Goal: Obtain resource: Obtain resource

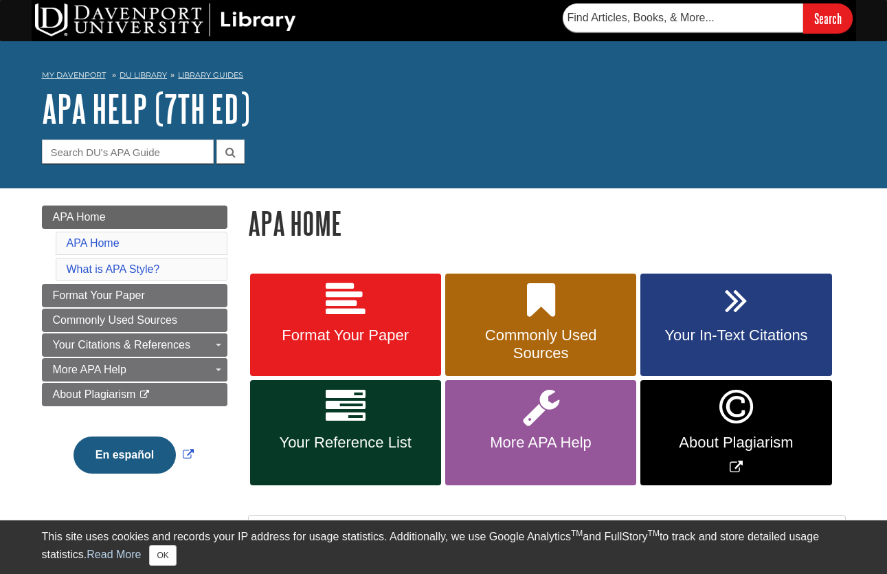
scroll to position [937, 0]
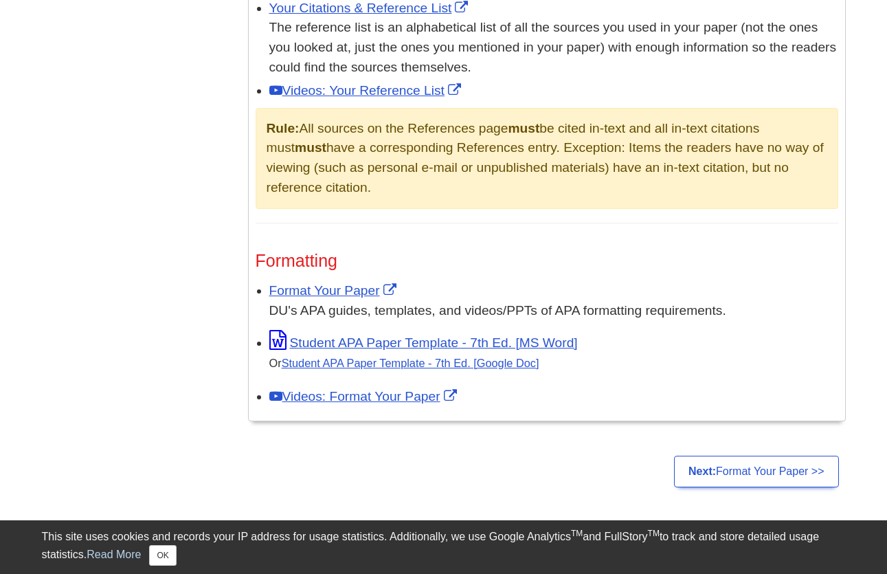
click at [333, 335] on link "Student APA Paper Template - 7th Ed. [MS Word]" at bounding box center [423, 342] width 309 height 14
click at [487, 357] on link "Student APA Paper Template - 7th Ed. [Google Doc]" at bounding box center [411, 363] width 258 height 12
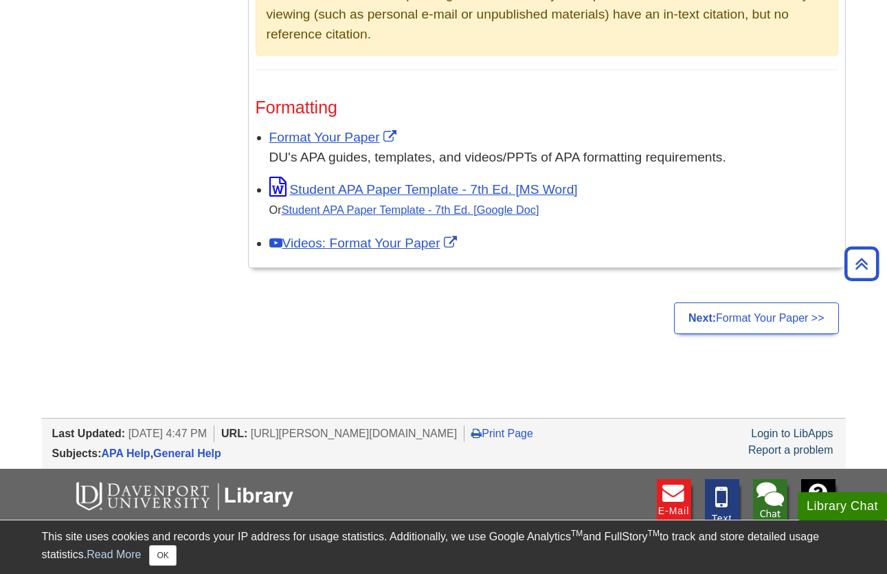
scroll to position [1087, 0]
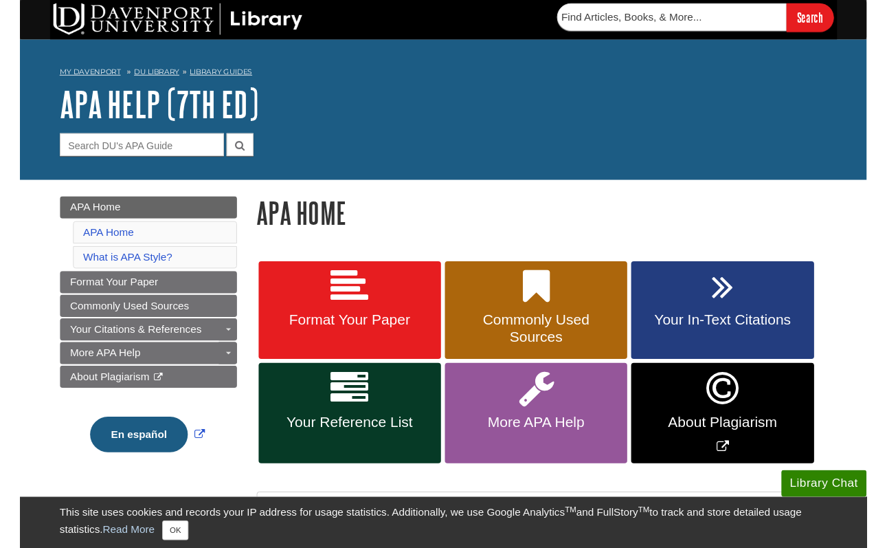
scroll to position [0, 0]
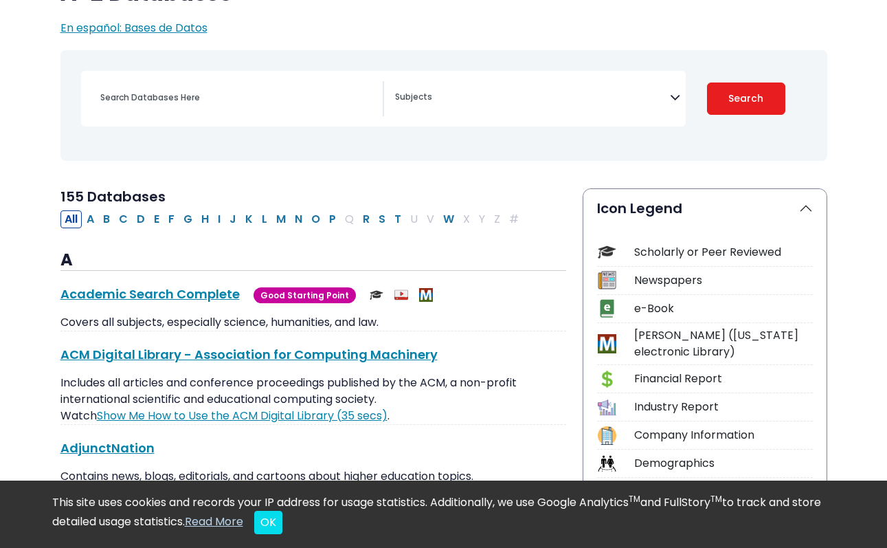
scroll to position [145, 0]
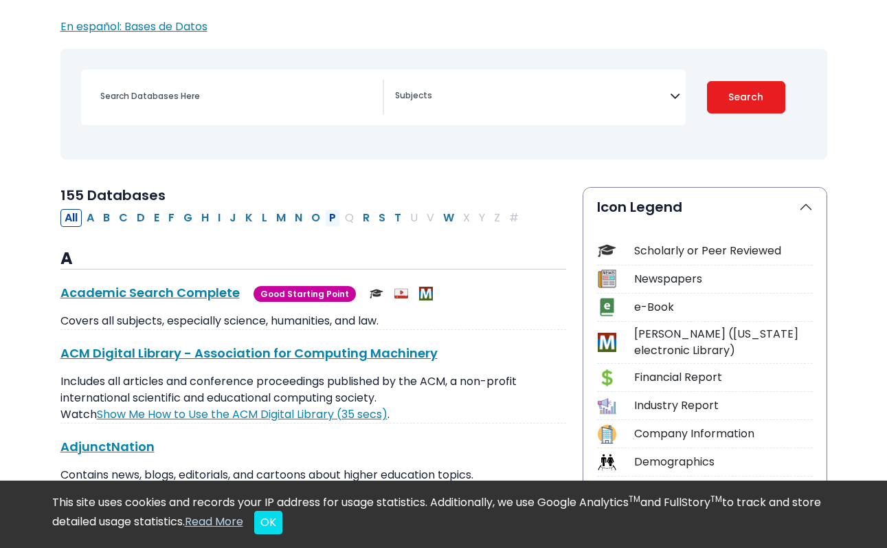
click at [326, 215] on button "P" at bounding box center [332, 218] width 15 height 18
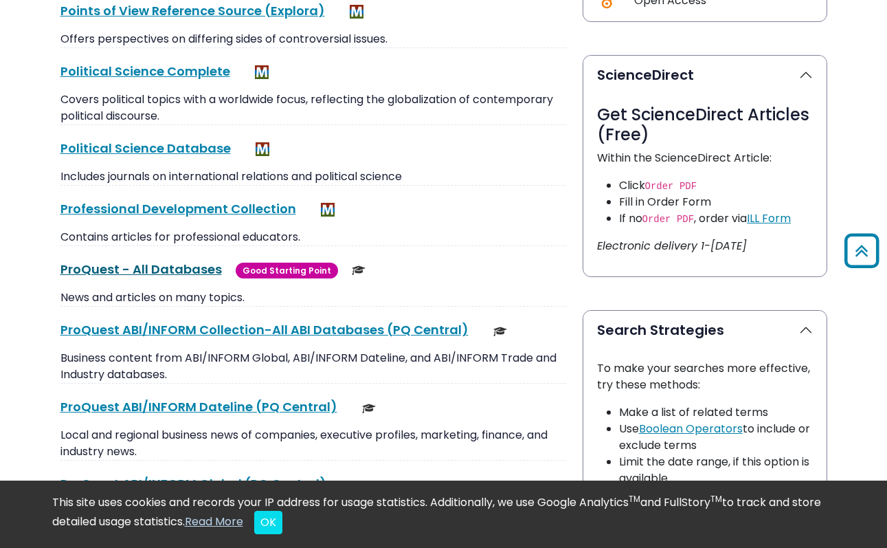
scroll to position [717, 0]
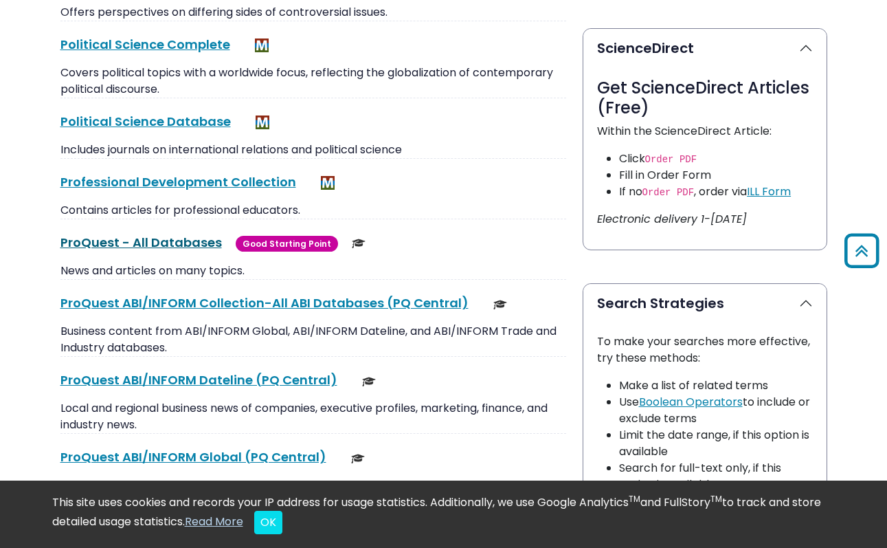
click at [165, 242] on link "ProQuest - All Databases This link opens in a new window" at bounding box center [140, 242] width 161 height 17
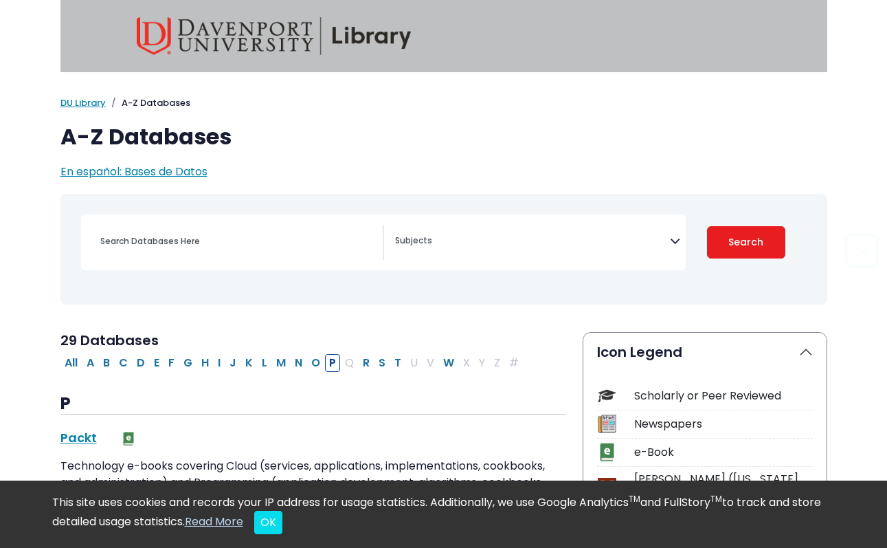
scroll to position [0, 0]
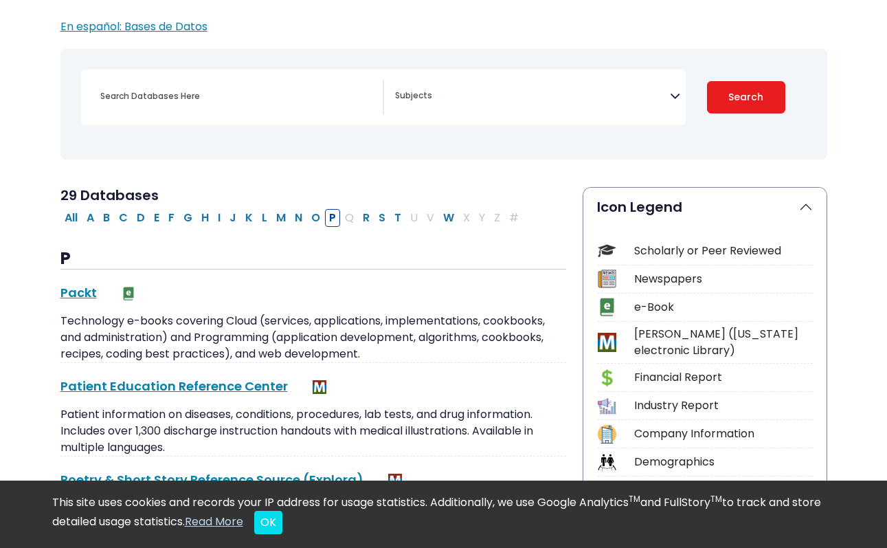
select select "Database Subject Filter"
